Goal: Navigation & Orientation: Find specific page/section

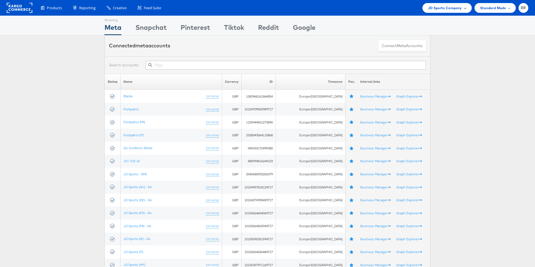
click at [446, 8] on span "JD Sports Company" at bounding box center [445, 8] width 34 height 6
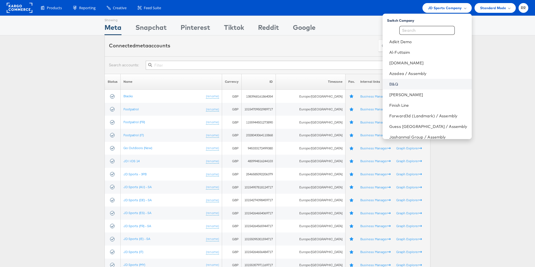
click at [418, 85] on link "B&Q" at bounding box center [428, 84] width 78 height 6
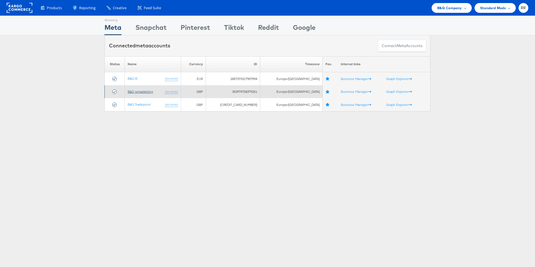
click at [147, 91] on link "B&Q remarketing" at bounding box center [140, 91] width 25 height 4
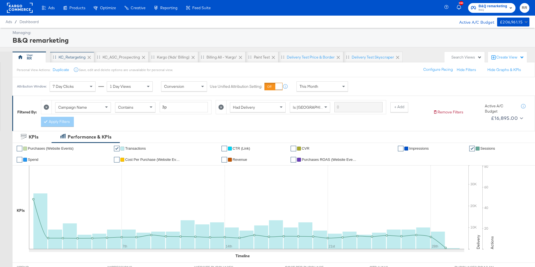
click at [67, 56] on div "KC_Retargeting" at bounding box center [71, 57] width 27 height 5
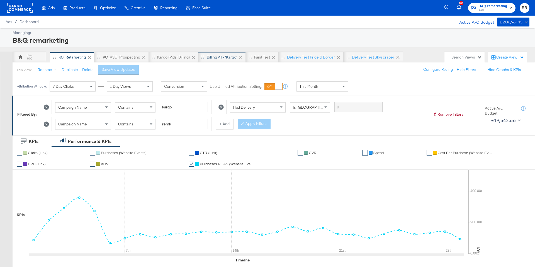
click at [220, 55] on div "Billing All - 'Kargo'" at bounding box center [222, 57] width 30 height 5
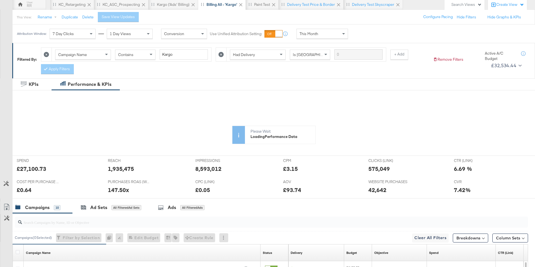
scroll to position [26, 0]
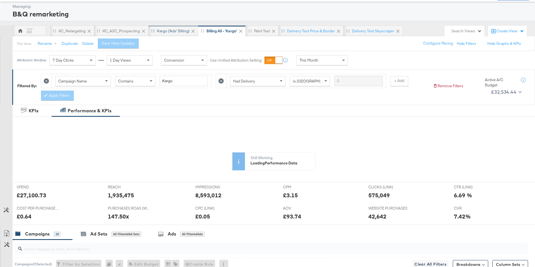
click at [178, 33] on div "Kargo ('Ads' Billing)" at bounding box center [173, 30] width 33 height 5
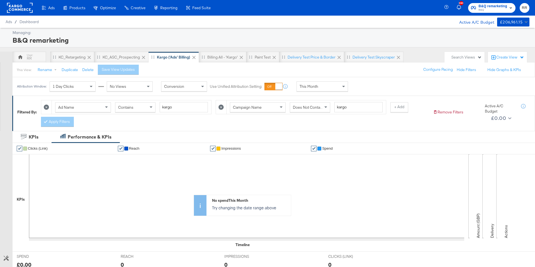
click at [19, 8] on rect at bounding box center [20, 8] width 26 height 10
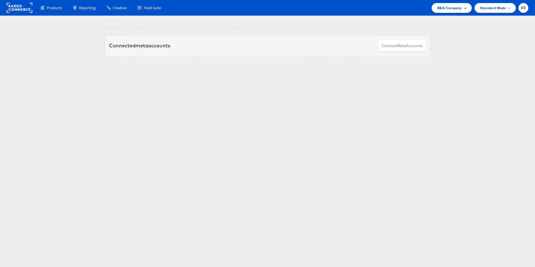
click at [446, 12] on div "B&Q Company" at bounding box center [451, 8] width 40 height 10
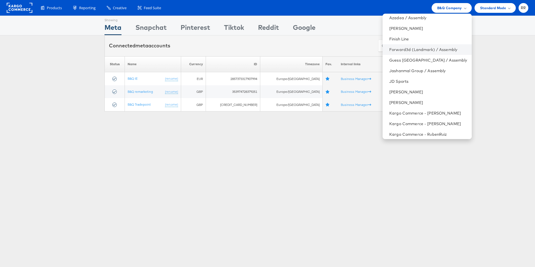
scroll to position [75, 0]
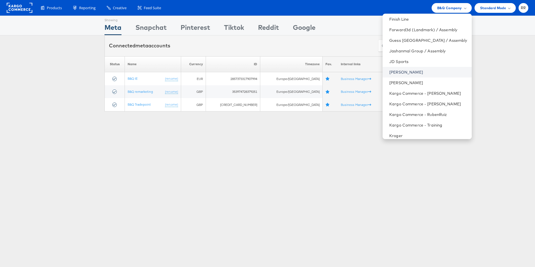
click at [410, 70] on link "[PERSON_NAME]" at bounding box center [428, 72] width 78 height 6
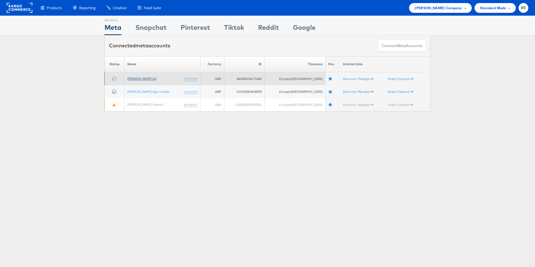
click at [145, 79] on link "John Lewis 2.0" at bounding box center [141, 78] width 29 height 4
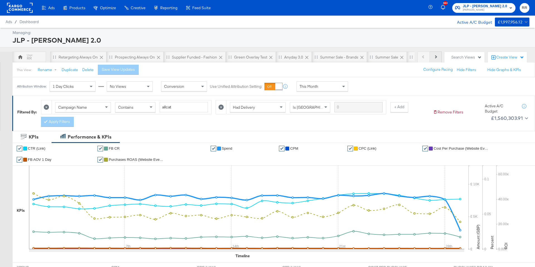
click at [434, 60] on button "Next" at bounding box center [435, 57] width 12 height 11
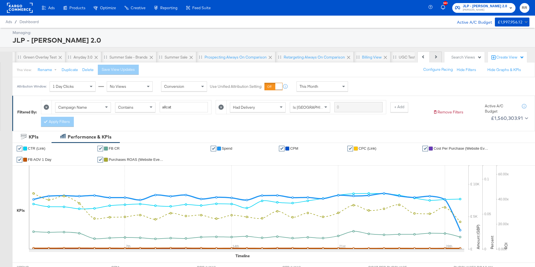
click at [434, 60] on button "Next" at bounding box center [435, 57] width 12 height 11
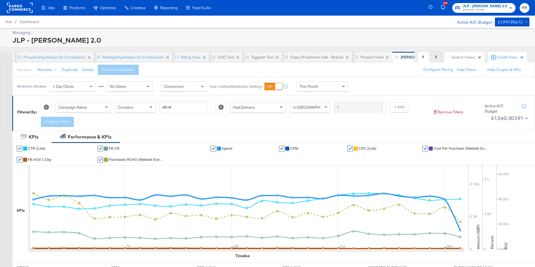
click at [434, 60] on button "Next" at bounding box center [435, 57] width 12 height 11
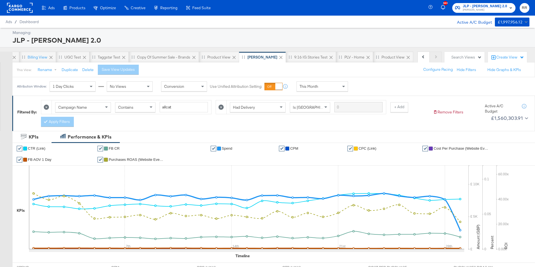
click at [434, 60] on div "Previous Next" at bounding box center [429, 57] width 24 height 11
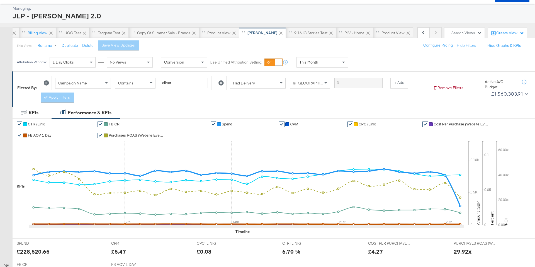
scroll to position [20, 0]
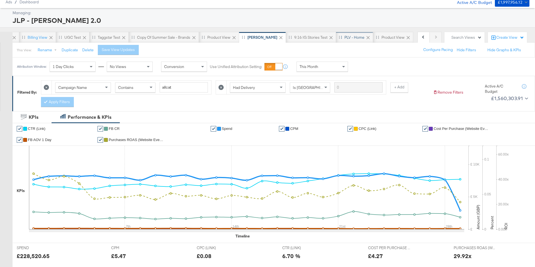
click at [336, 40] on div "PLV - Home" at bounding box center [354, 37] width 37 height 11
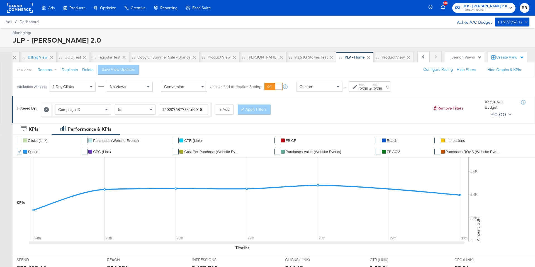
click at [17, 8] on rect at bounding box center [20, 8] width 26 height 10
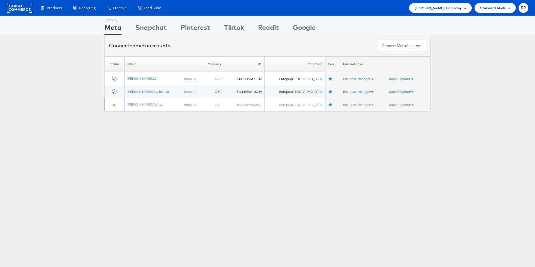
click at [433, 9] on span "[PERSON_NAME] Company" at bounding box center [437, 8] width 47 height 6
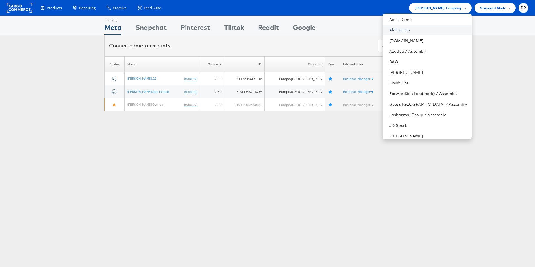
scroll to position [25, 0]
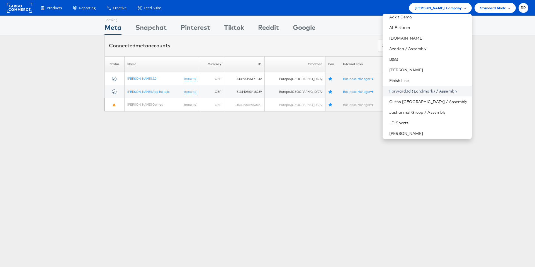
click at [429, 89] on link "Forward3d (Landmark) / Assembly" at bounding box center [428, 91] width 78 height 6
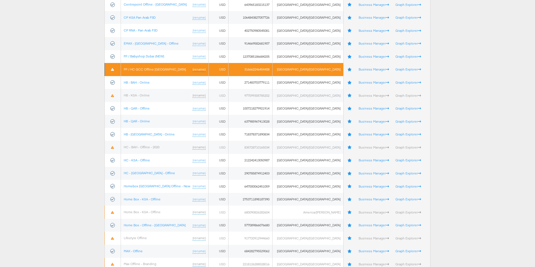
scroll to position [93, 0]
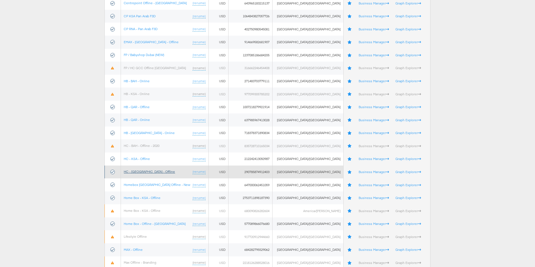
click at [150, 172] on link "HC - [GEOGRAPHIC_DATA] - Offline" at bounding box center [149, 171] width 51 height 4
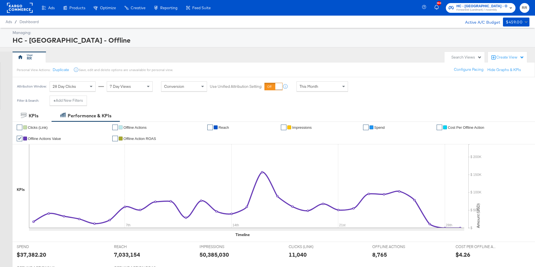
click at [19, 8] on rect at bounding box center [20, 8] width 26 height 10
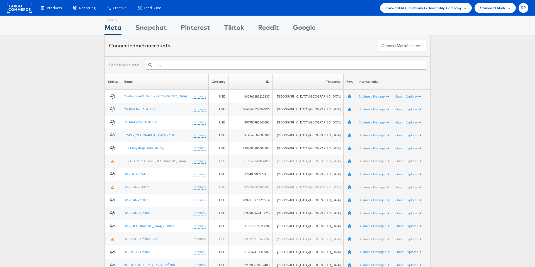
click at [523, 9] on span "RR" at bounding box center [522, 8] width 5 height 4
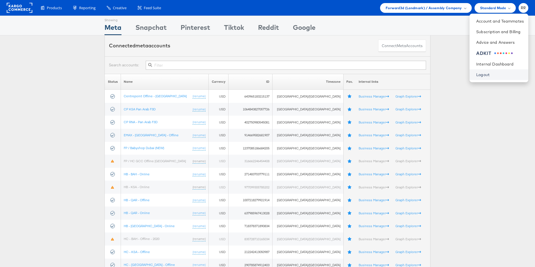
click at [493, 76] on link "Logout" at bounding box center [500, 75] width 48 height 6
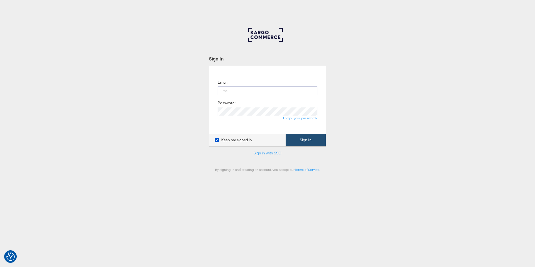
type input "[PERSON_NAME][EMAIL_ADDRESS][PERSON_NAME][DOMAIN_NAME]"
click at [303, 140] on button "Sign In" at bounding box center [305, 140] width 40 height 13
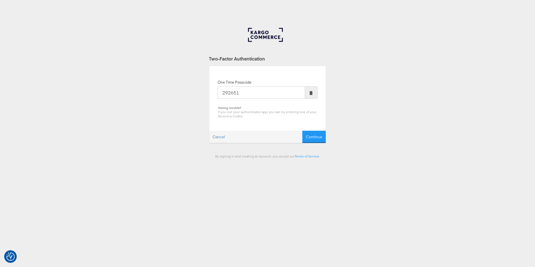
type input "292651"
click at [302, 131] on button "Continue" at bounding box center [313, 137] width 23 height 13
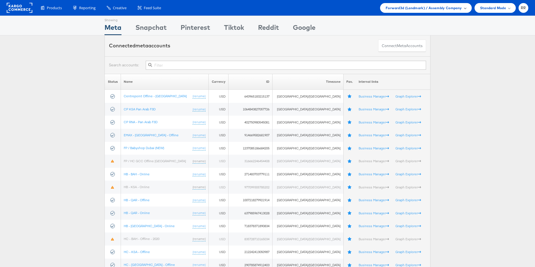
click at [389, 9] on span "Forward3d (Landmark) / Assembly Company" at bounding box center [423, 8] width 76 height 6
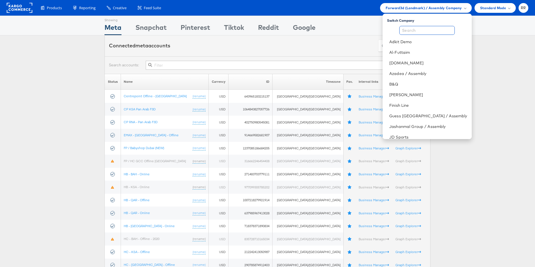
click at [423, 31] on input "text" at bounding box center [426, 30] width 55 height 9
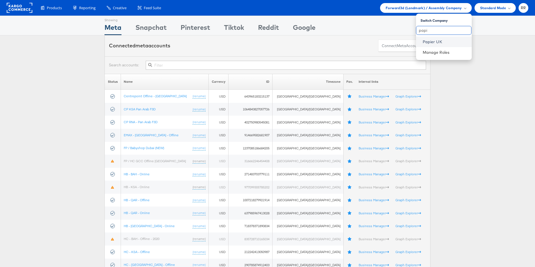
type input "papi"
click at [428, 41] on link "Papier UK" at bounding box center [444, 42] width 45 height 6
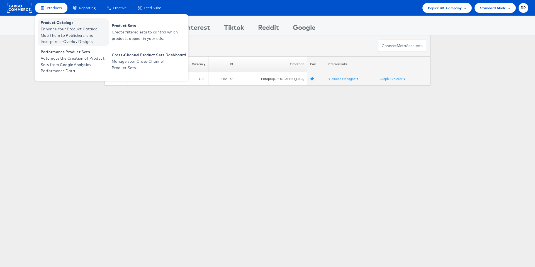
click at [65, 33] on span "Enhance Your Product Catalog, Map Them to Publishers, and Incorporate Overlay D…" at bounding box center [74, 35] width 67 height 19
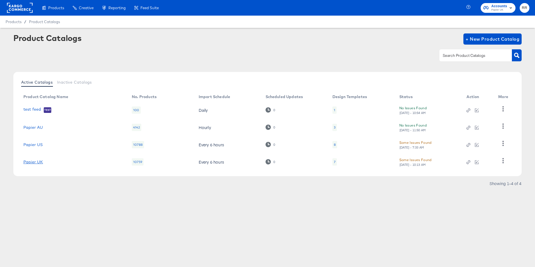
click at [34, 161] on link "Papier UK" at bounding box center [32, 162] width 19 height 4
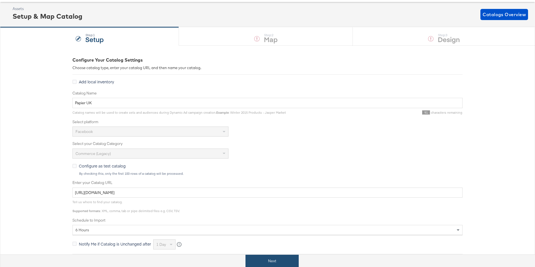
scroll to position [30, 0]
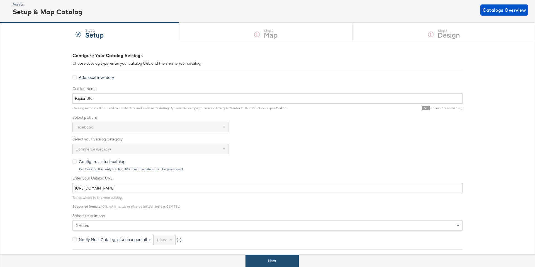
click at [269, 263] on button "Next" at bounding box center [271, 260] width 53 height 13
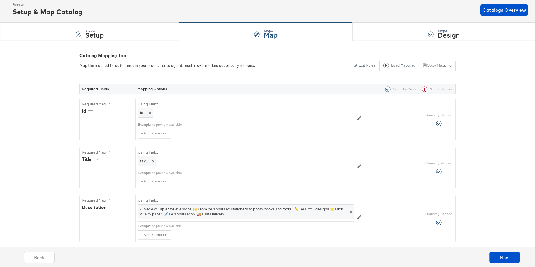
scroll to position [0, 0]
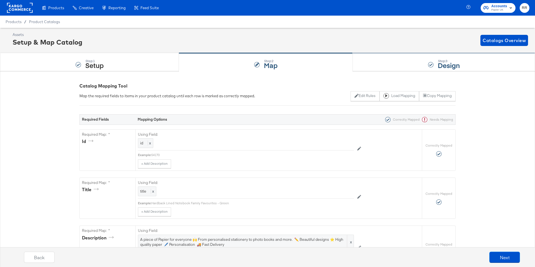
click at [393, 62] on div "Step: 3 Design" at bounding box center [443, 62] width 182 height 18
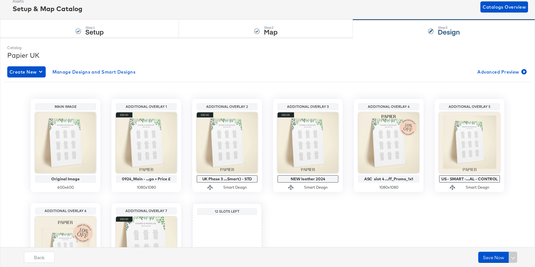
scroll to position [37, 0]
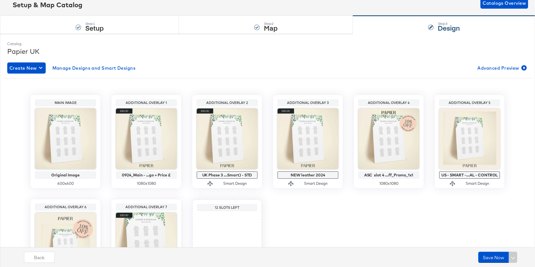
click at [155, 102] on div "Additional Overlay 1" at bounding box center [146, 103] width 58 height 4
click at [163, 90] on div "Main Image Original Image 600 x 600 Additional Overlay 1 0924_Main - ...go + Pr…" at bounding box center [267, 191] width 520 height 218
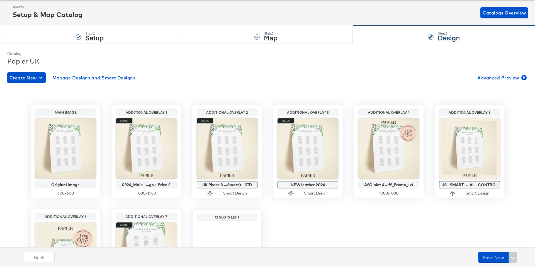
scroll to position [0, 0]
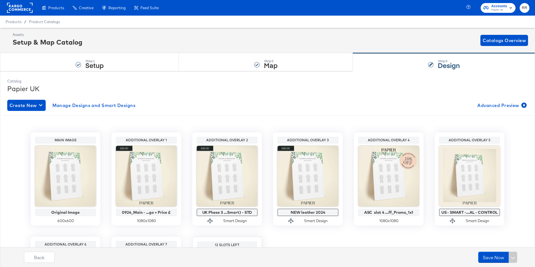
click at [14, 8] on rect at bounding box center [20, 8] width 26 height 10
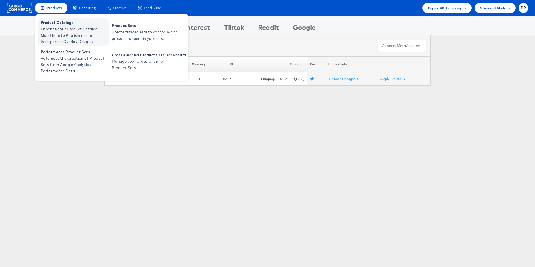
click at [57, 31] on span "Enhance Your Product Catalog, Map Them to Publishers, and Incorporate Overlay D…" at bounding box center [74, 35] width 67 height 19
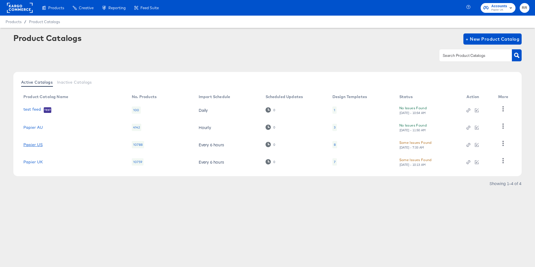
click at [36, 145] on link "Papier US" at bounding box center [32, 144] width 19 height 4
click at [41, 128] on link "Papier AU" at bounding box center [32, 127] width 19 height 4
click at [20, 5] on rect at bounding box center [20, 8] width 26 height 10
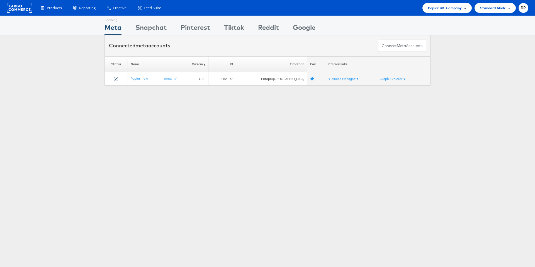
click at [447, 11] on div "Papier UK Company" at bounding box center [446, 8] width 49 height 10
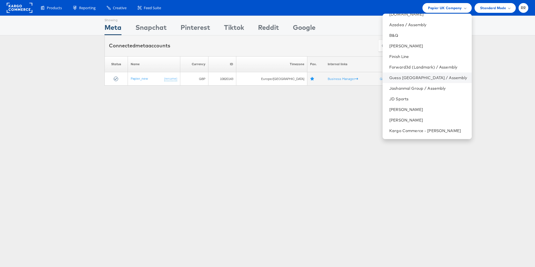
scroll to position [53, 0]
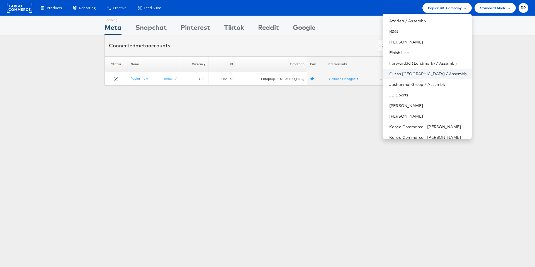
click at [434, 76] on link "Guess [GEOGRAPHIC_DATA] / Assembly" at bounding box center [428, 74] width 78 height 6
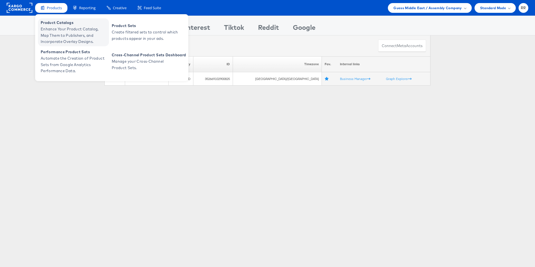
click at [58, 33] on span "Enhance Your Product Catalog, Map Them to Publishers, and Incorporate Overlay D…" at bounding box center [74, 35] width 67 height 19
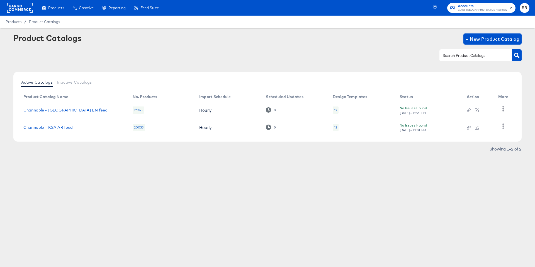
click at [336, 128] on div "12" at bounding box center [335, 127] width 6 height 7
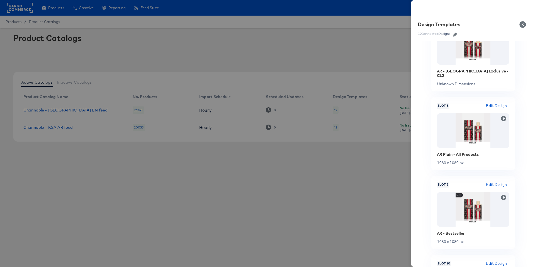
scroll to position [746, 0]
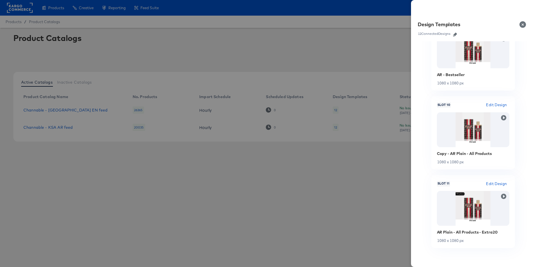
click at [522, 24] on button "Close" at bounding box center [524, 25] width 16 height 16
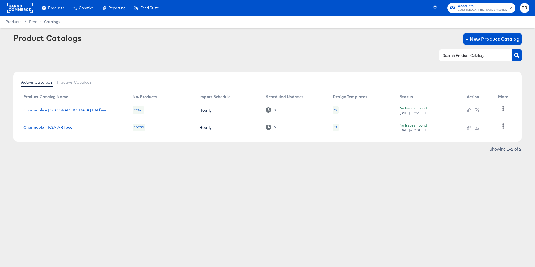
click at [19, 7] on rect at bounding box center [20, 8] width 26 height 10
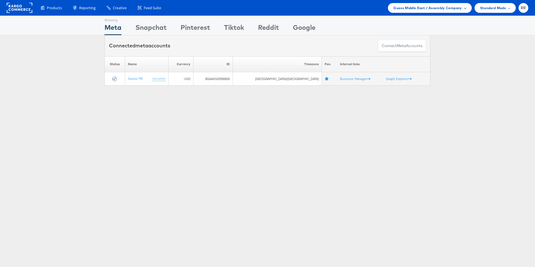
click at [413, 11] on span "Guess Middle East / Assembly Company" at bounding box center [427, 8] width 68 height 6
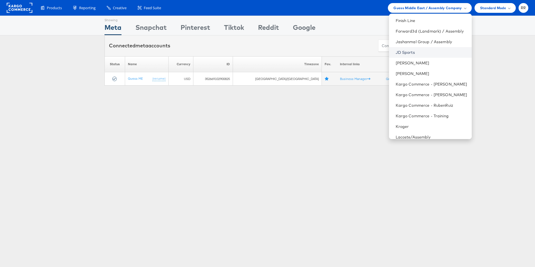
scroll to position [85, 0]
click at [409, 74] on link "Jules" at bounding box center [431, 73] width 72 height 6
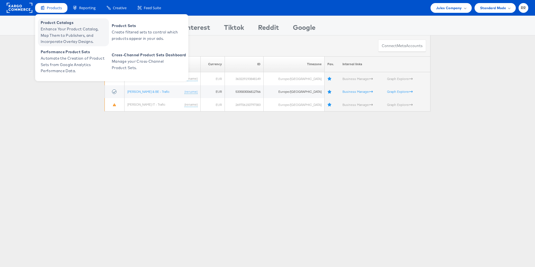
click at [53, 31] on span "Enhance Your Product Catalog, Map Them to Publishers, and Incorporate Overlay D…" at bounding box center [74, 35] width 67 height 19
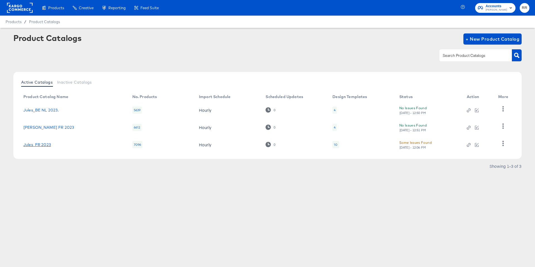
click at [41, 145] on link "Jules_FR 2023" at bounding box center [37, 144] width 28 height 4
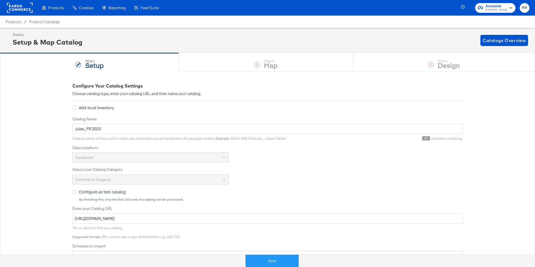
click at [22, 10] on rect at bounding box center [20, 8] width 26 height 10
